Goal: Find contact information: Obtain details needed to contact an individual or organization

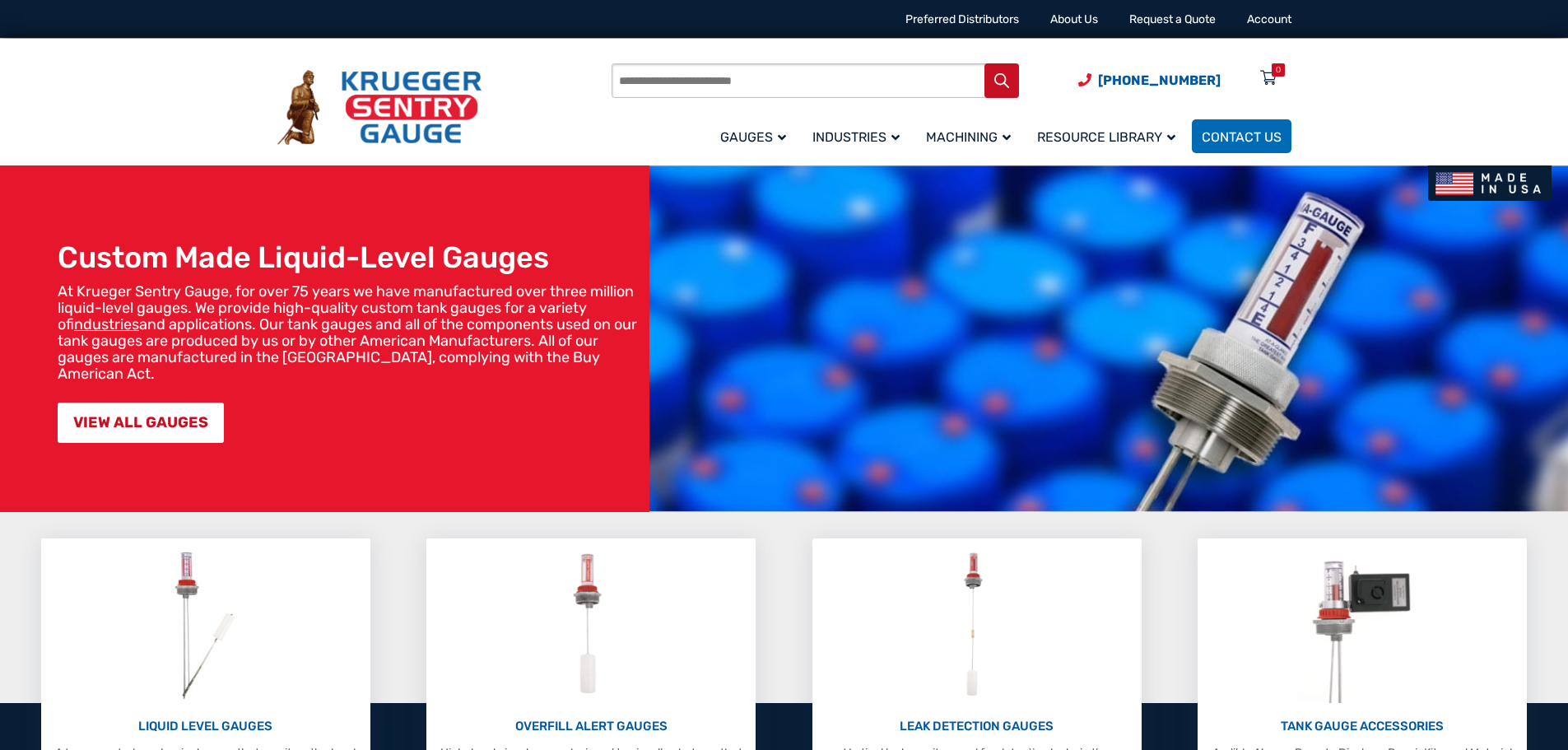
click at [716, 85] on input "Products search" at bounding box center [815, 80] width 407 height 35
type input "**********"
click at [997, 76] on icon "Search" at bounding box center [1001, 81] width 15 height 15
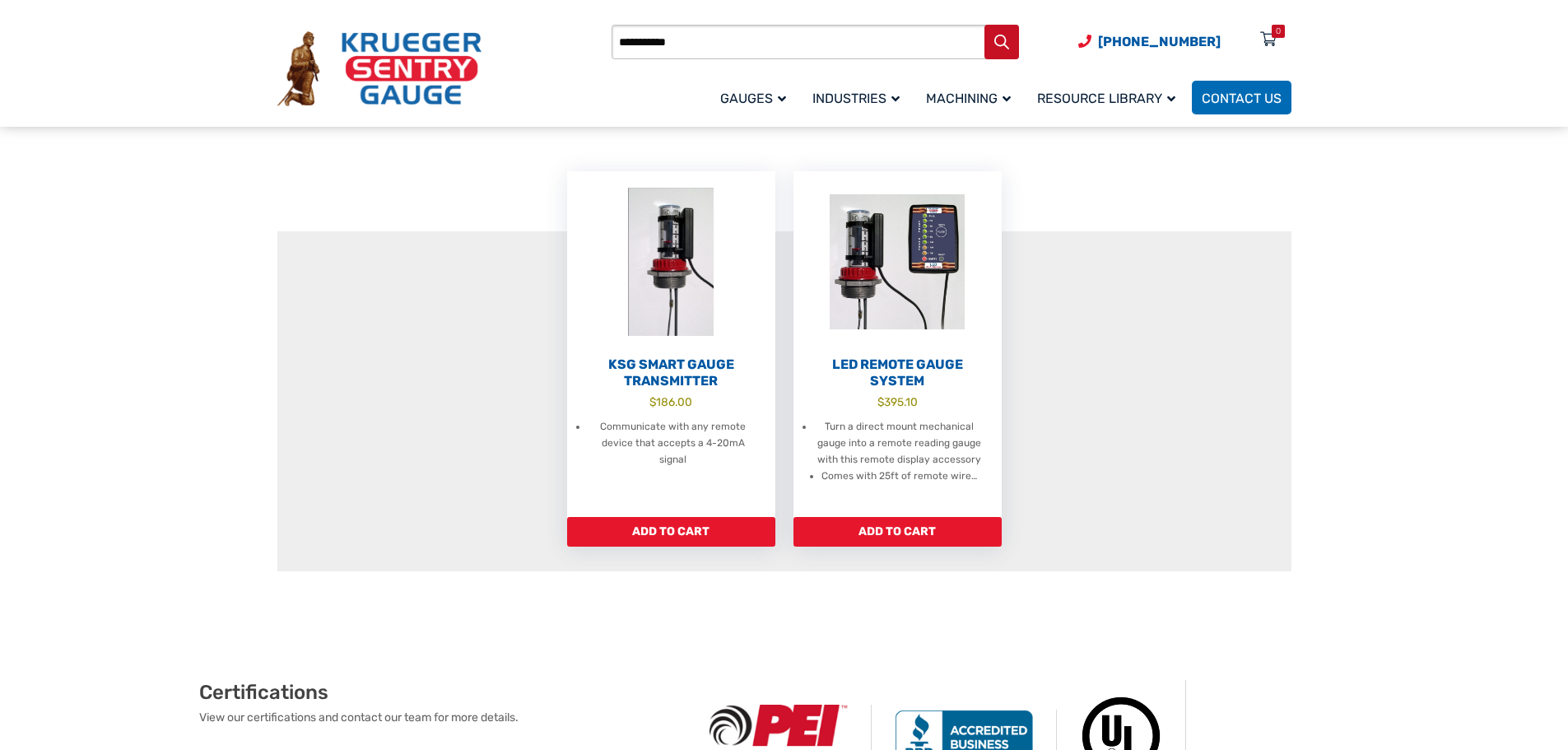
scroll to position [329, 0]
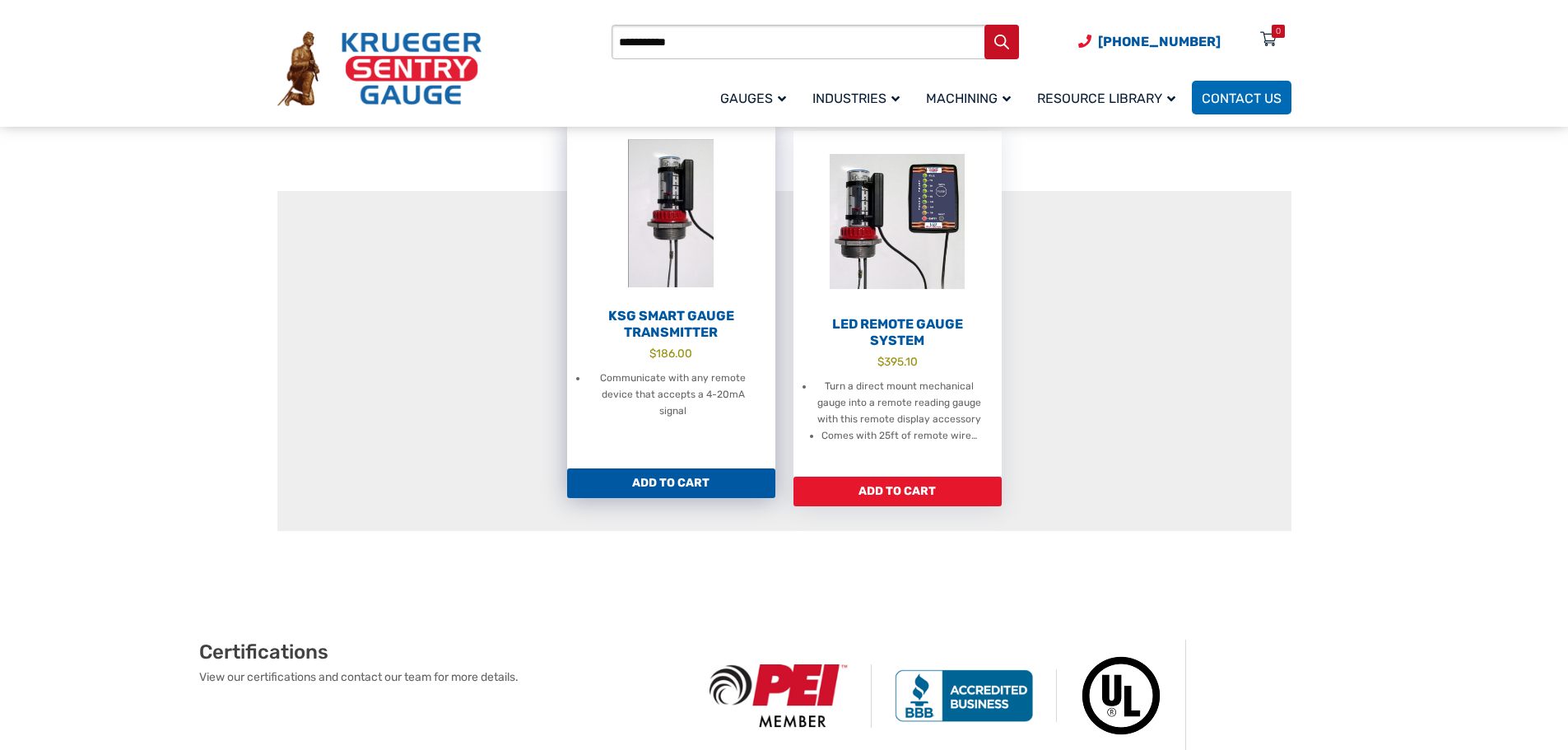
click at [659, 318] on h2 "KSG Smart Gauge Transmitter" at bounding box center [670, 324] width 208 height 33
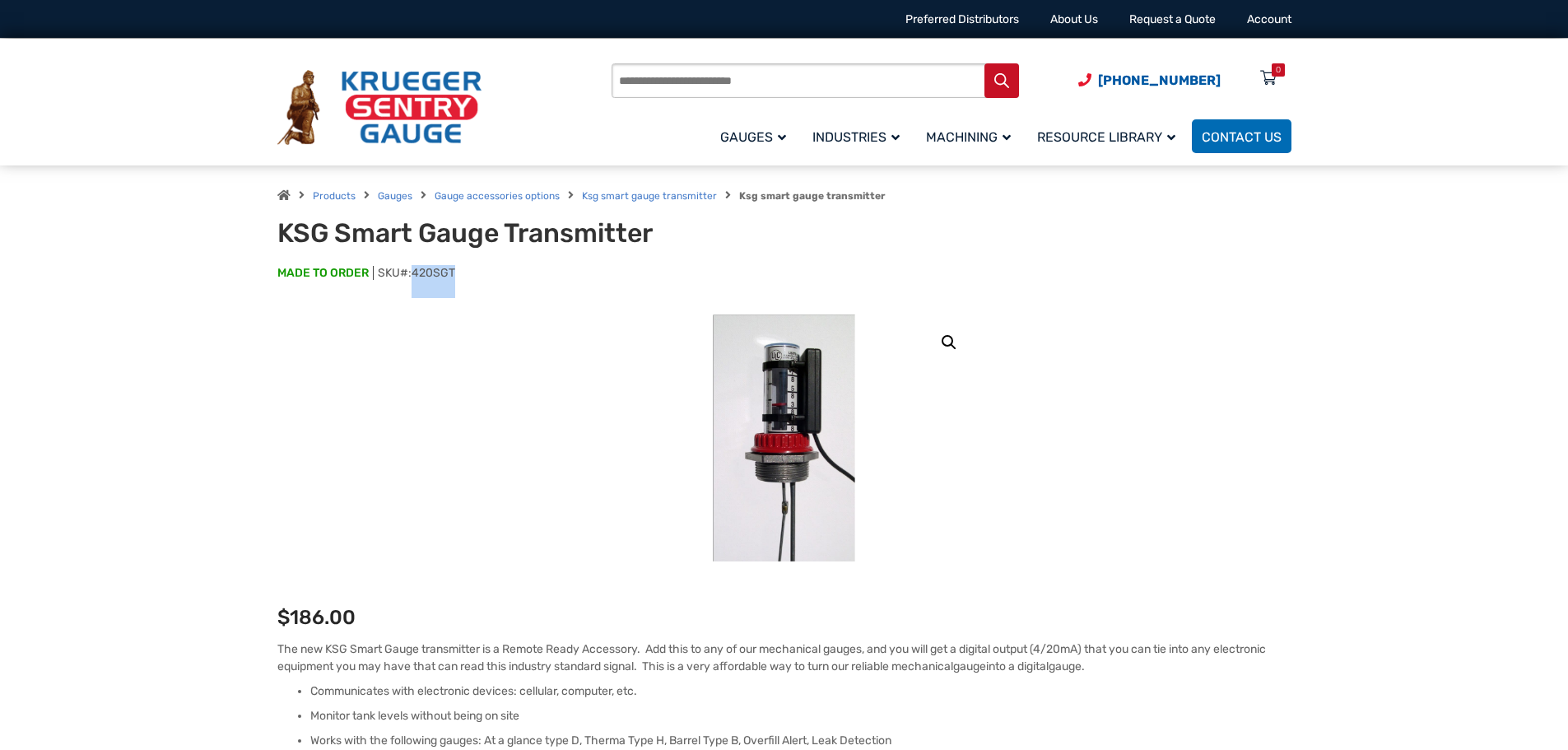
drag, startPoint x: 454, startPoint y: 272, endPoint x: 416, endPoint y: 271, distance: 38.0
click at [416, 271] on span "420SGT" at bounding box center [433, 272] width 44 height 14
copy span "420SGT"
click at [1242, 130] on span "Contact Us" at bounding box center [1242, 137] width 80 height 16
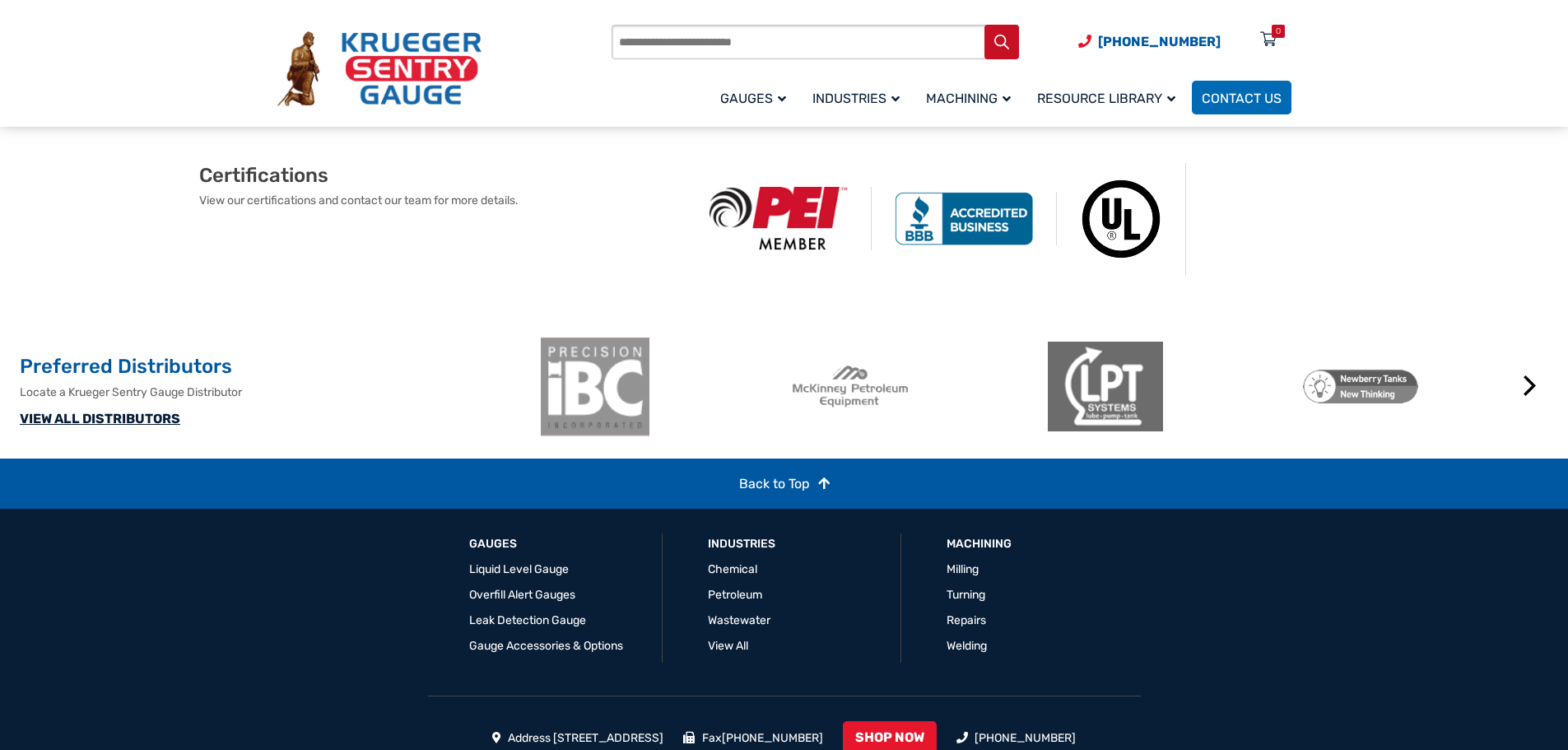
scroll to position [932, 0]
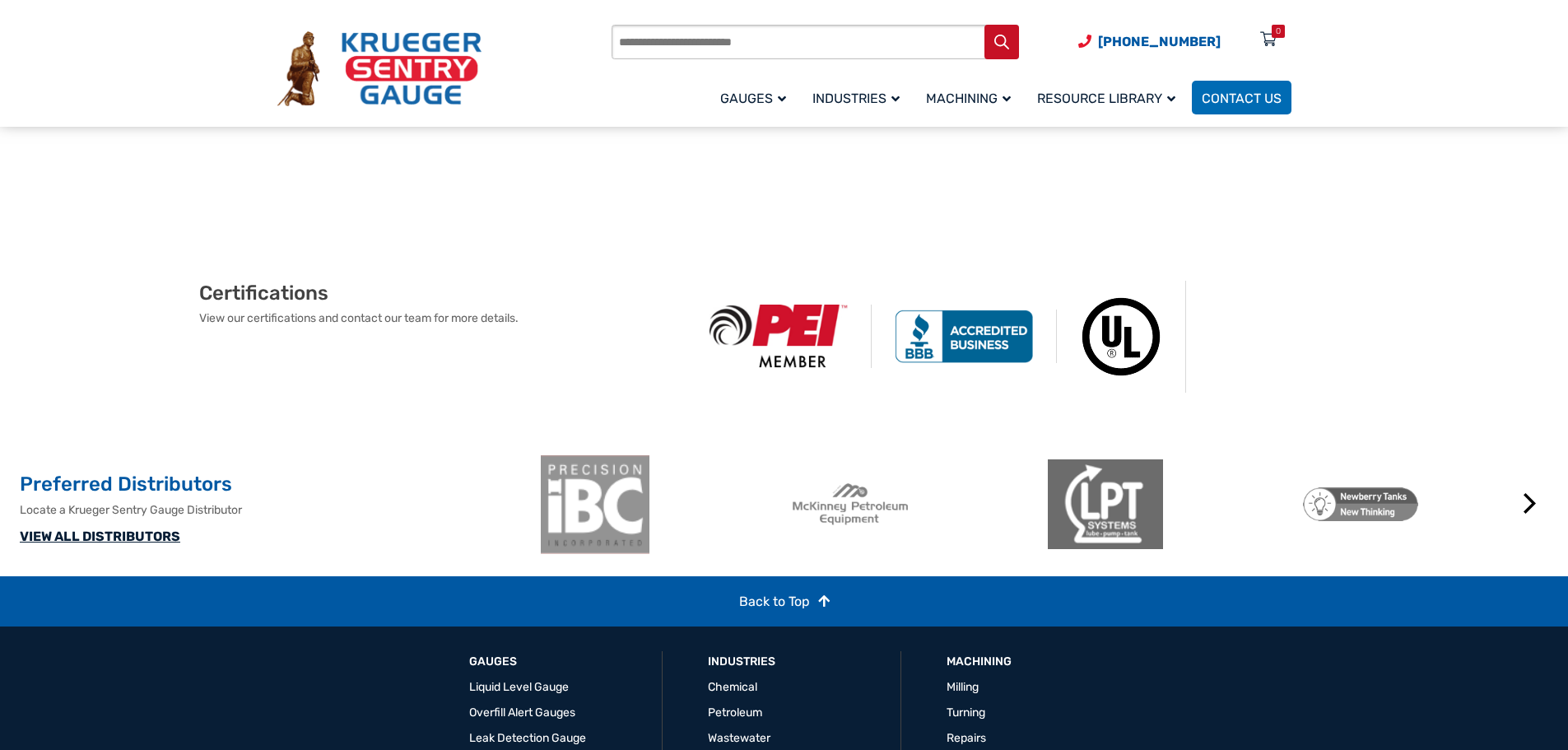
click at [83, 545] on link "VIEW ALL DISTRIBUTORS" at bounding box center [100, 536] width 160 height 16
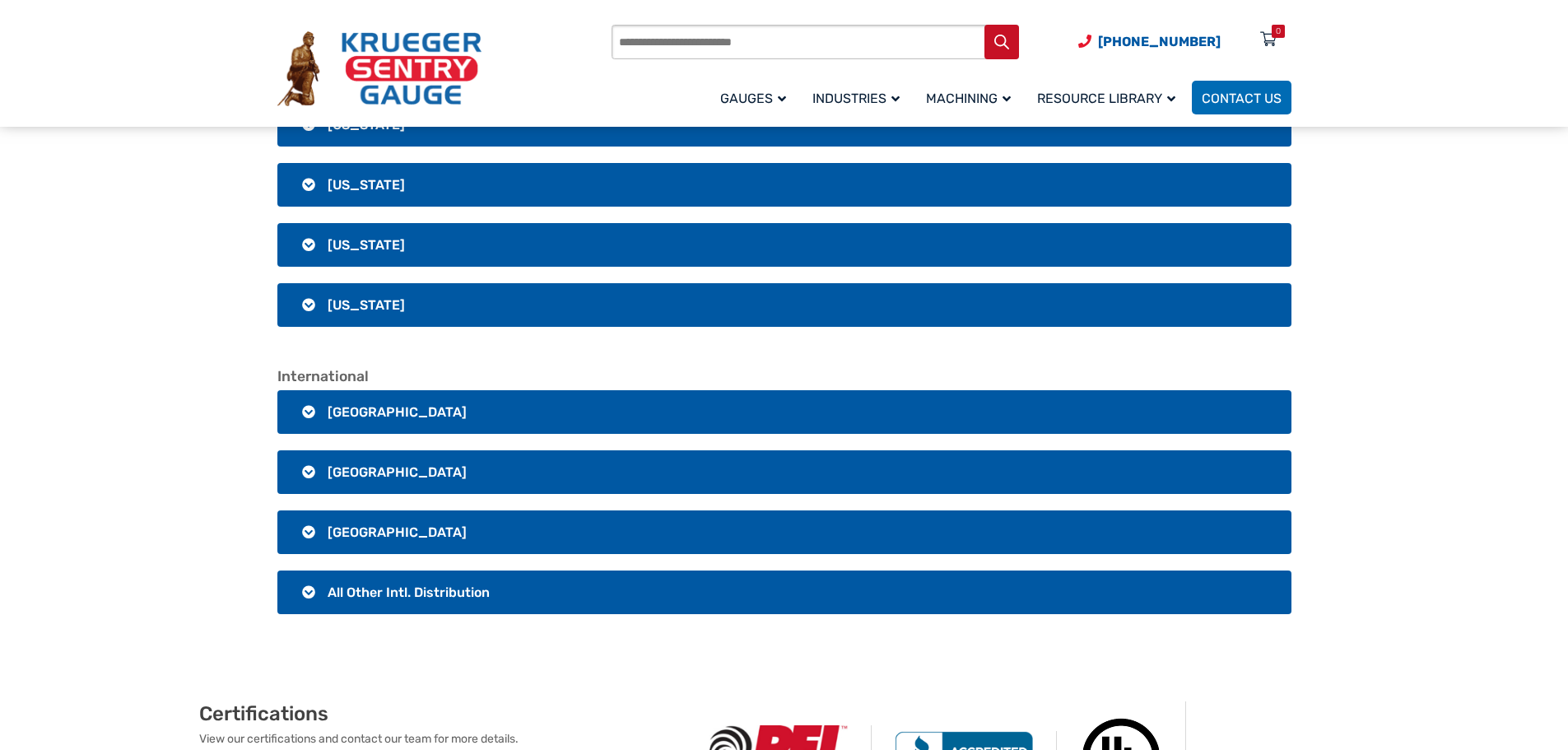
scroll to position [3130, 0]
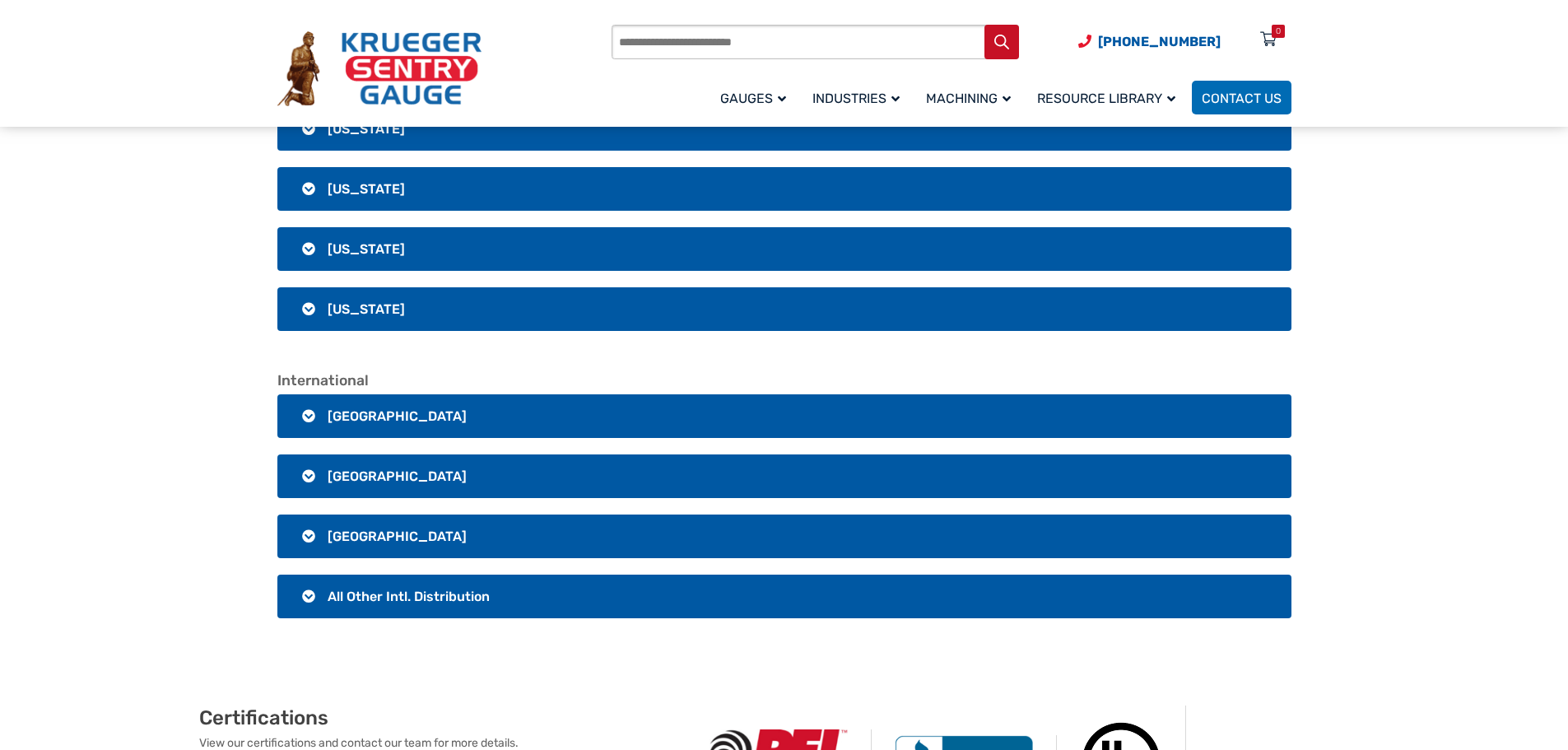
click at [337, 409] on span "[GEOGRAPHIC_DATA]" at bounding box center [396, 416] width 139 height 16
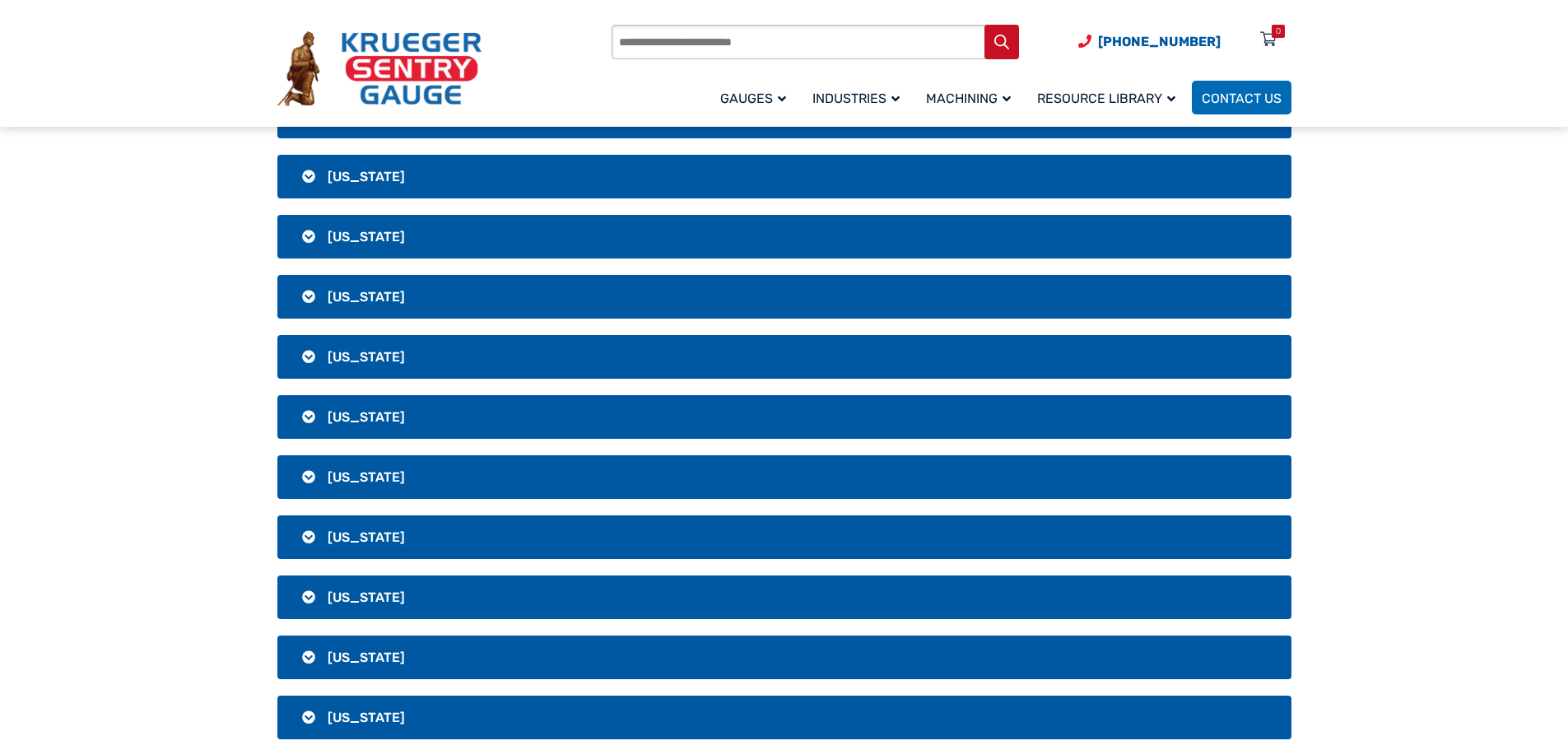
scroll to position [0, 0]
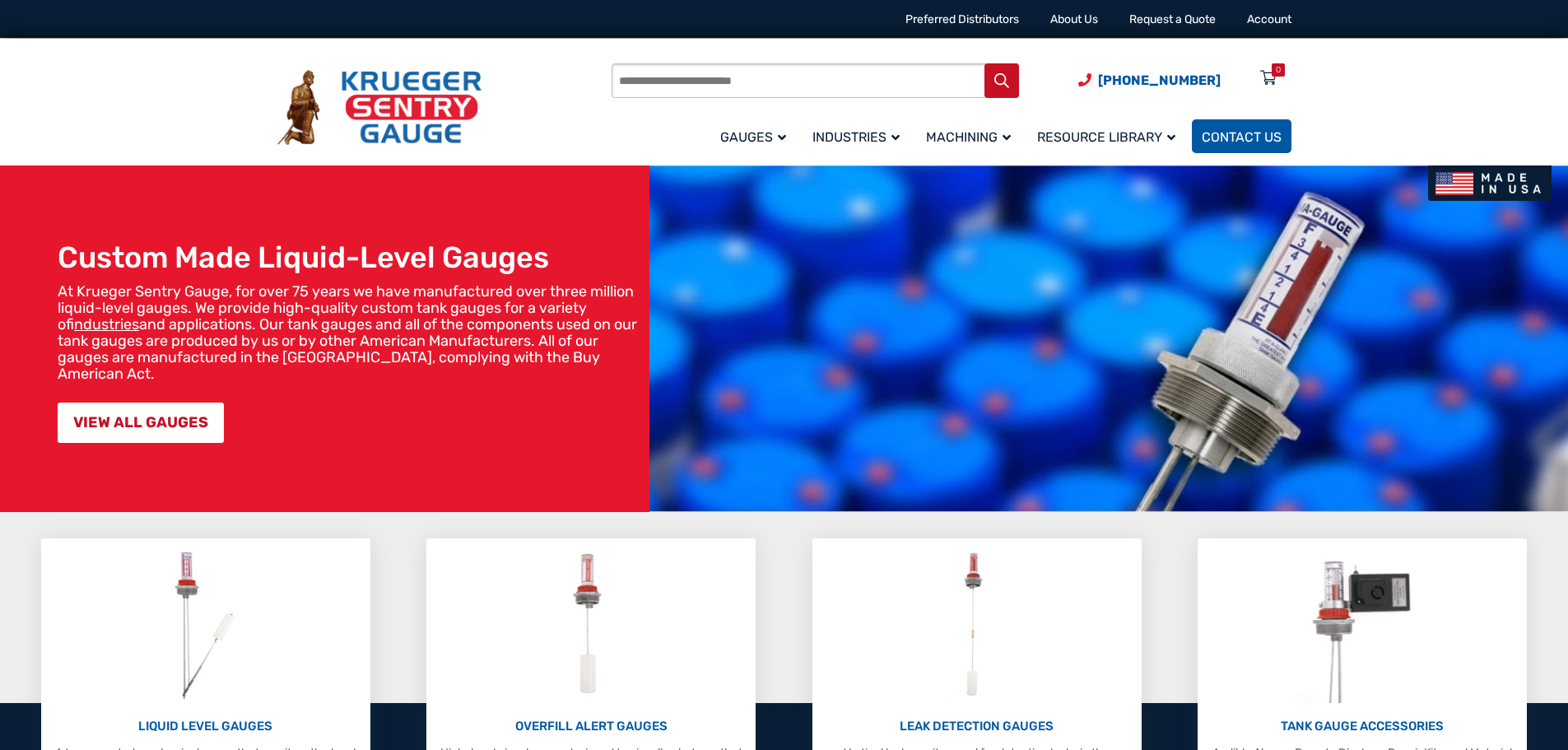
click at [1245, 147] on link "Contact Us" at bounding box center [1241, 136] width 100 height 34
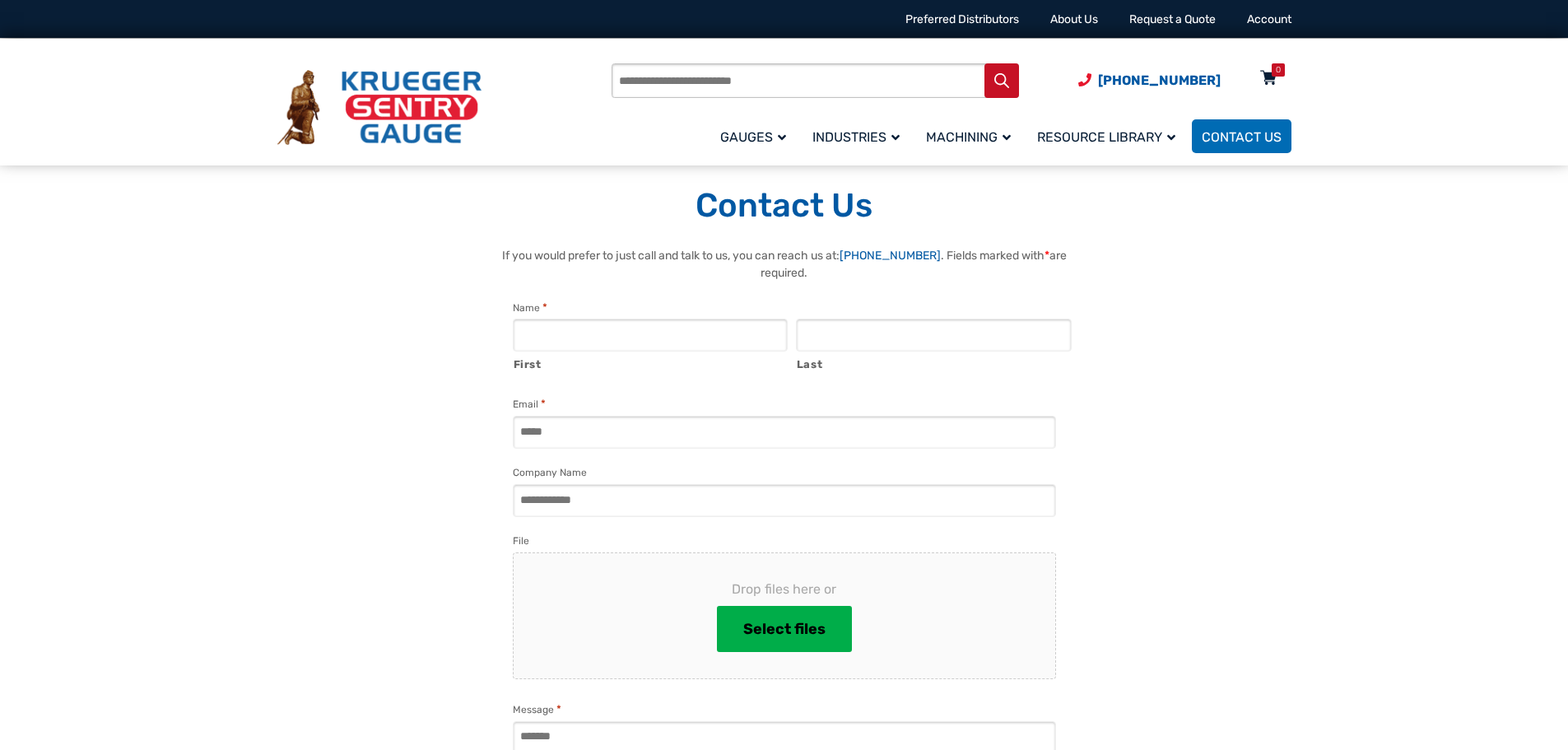
click at [1273, 73] on div "0" at bounding box center [1278, 70] width 13 height 13
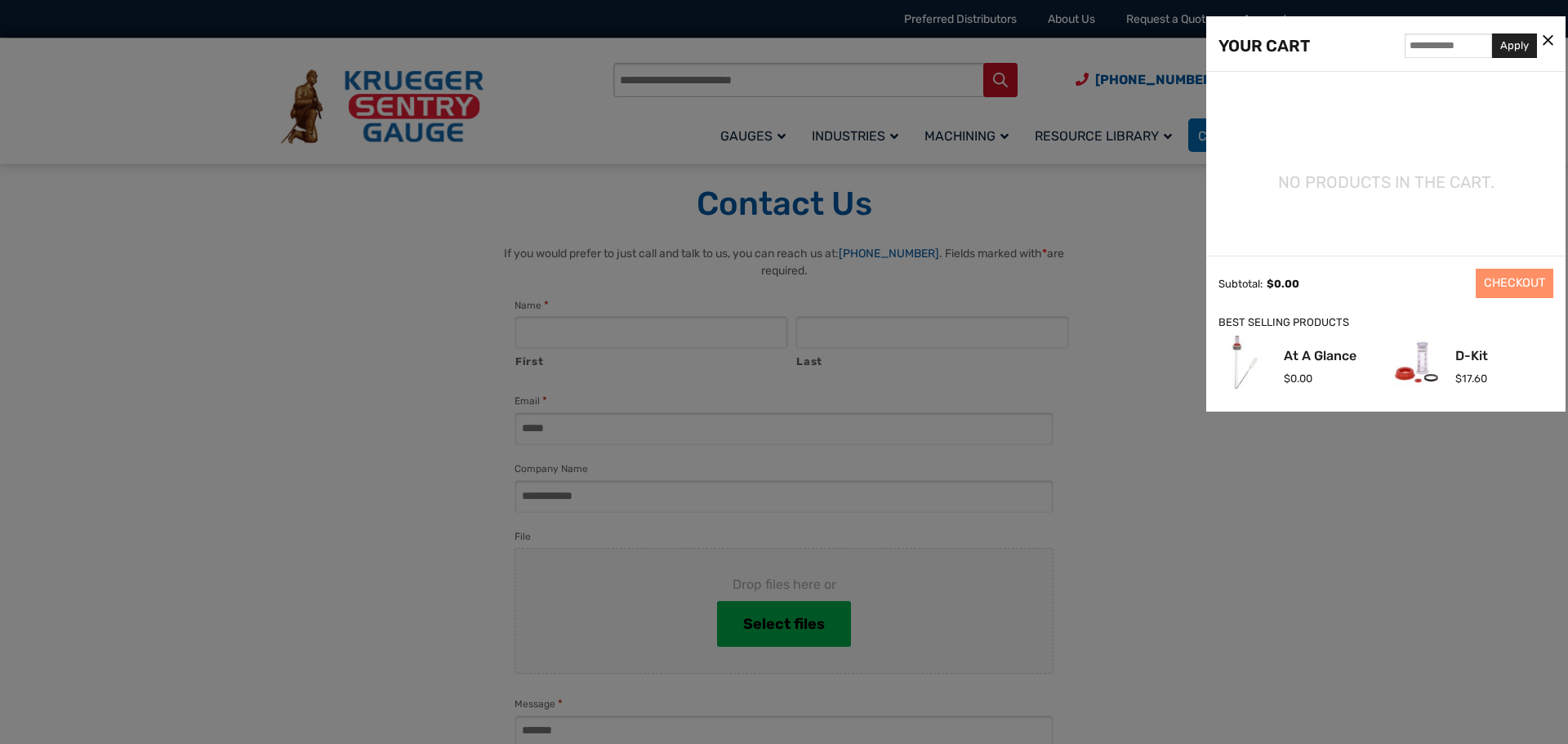
click at [1552, 46] on icon at bounding box center [1548, 41] width 10 height 18
